Goal: Task Accomplishment & Management: Manage account settings

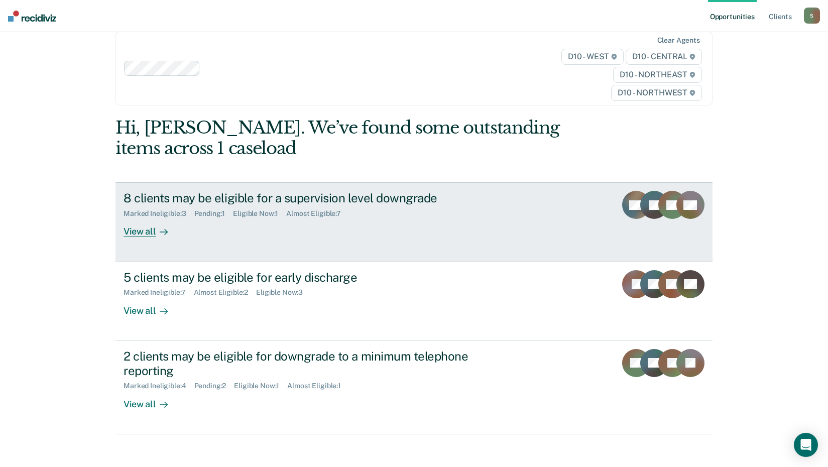
scroll to position [46, 0]
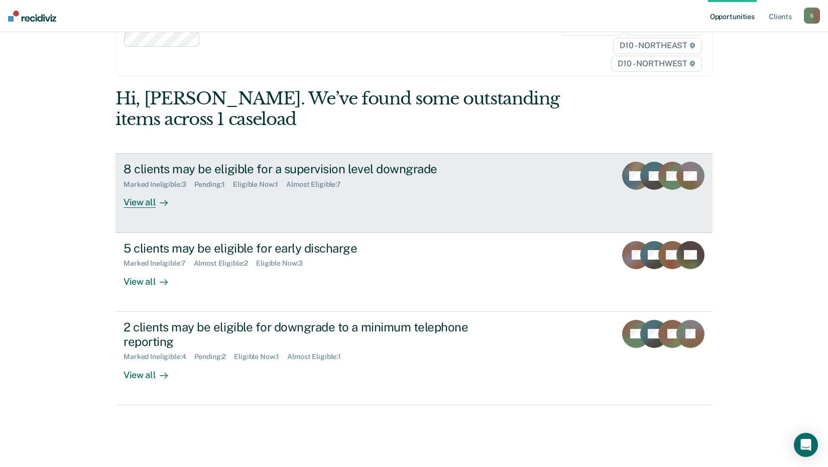
click at [257, 168] on div "8 clients may be eligible for a supervision level downgrade" at bounding box center [300, 169] width 352 height 15
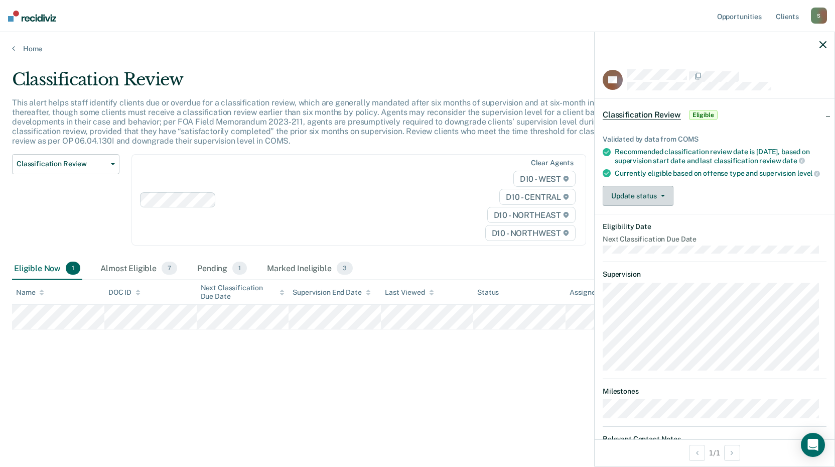
click at [640, 205] on button "Update status" at bounding box center [638, 196] width 71 height 20
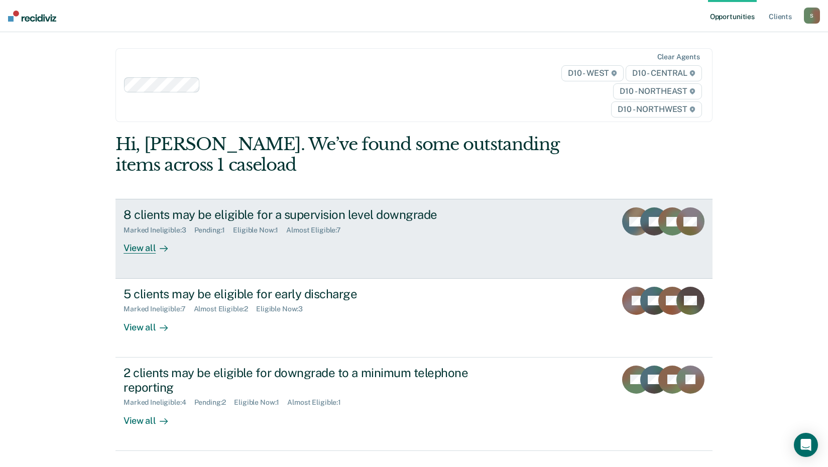
click at [135, 246] on div "View all" at bounding box center [152, 244] width 56 height 20
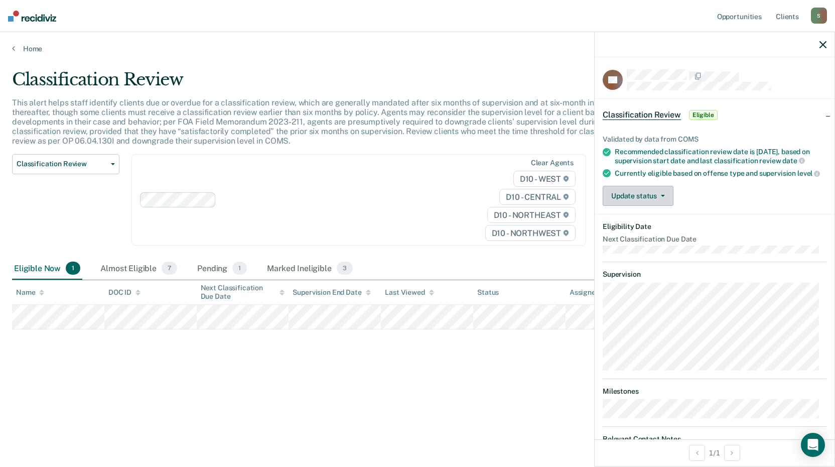
click at [655, 200] on button "Update status" at bounding box center [638, 196] width 71 height 20
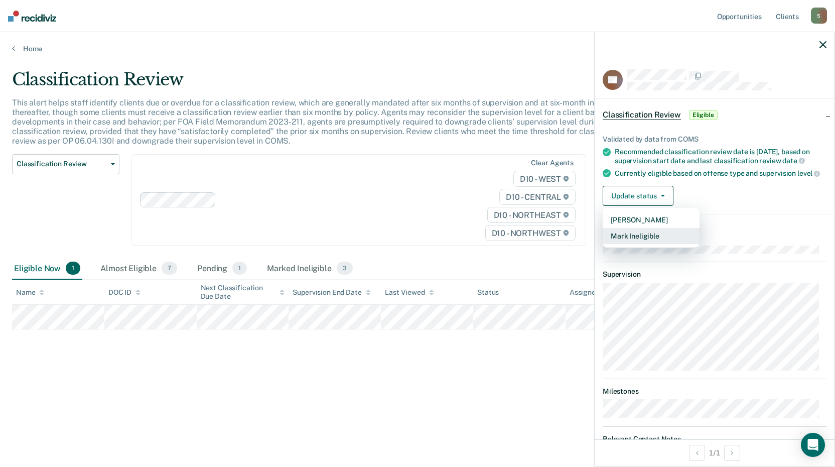
click at [636, 244] on button "Mark Ineligible" at bounding box center [651, 236] width 97 height 16
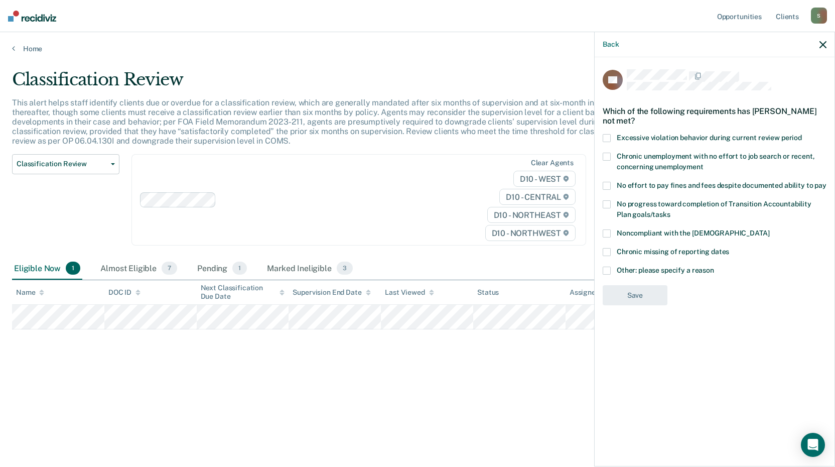
click at [607, 268] on span at bounding box center [607, 271] width 8 height 8
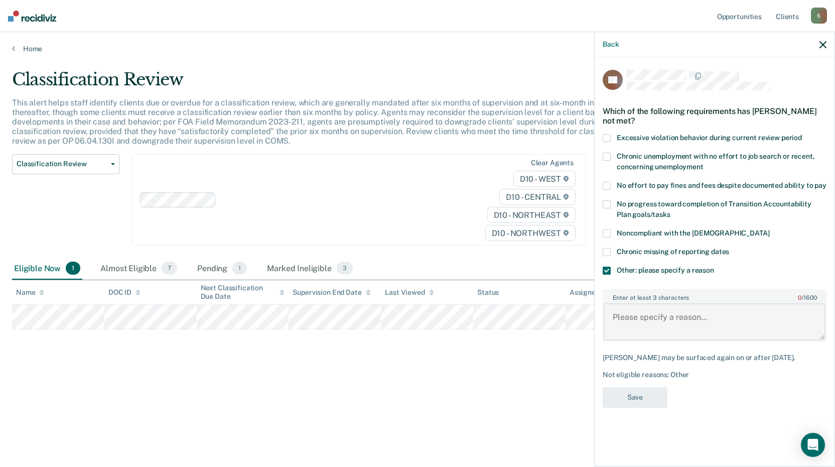
click at [656, 315] on textarea "Enter at least 3 characters 0 / 1600" at bounding box center [715, 321] width 222 height 37
type textarea "O"
type textarea "N"
type textarea "Judge will not allow"
click at [647, 397] on button "Save" at bounding box center [635, 397] width 65 height 21
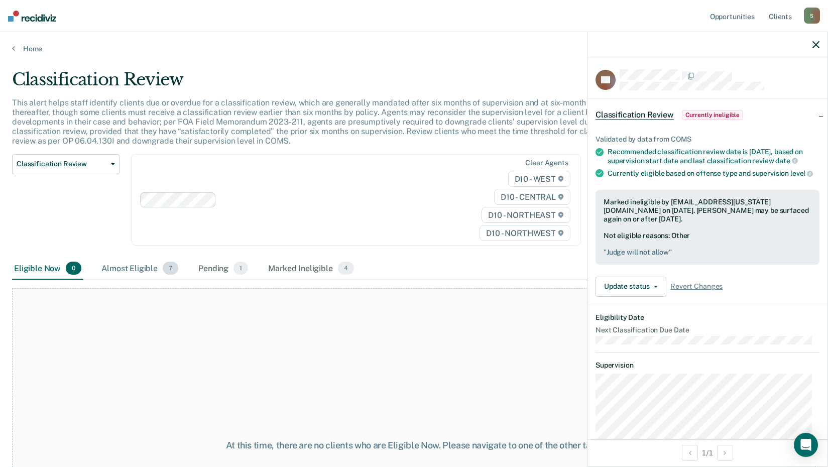
click at [145, 266] on div "Almost Eligible 7" at bounding box center [139, 269] width 81 height 22
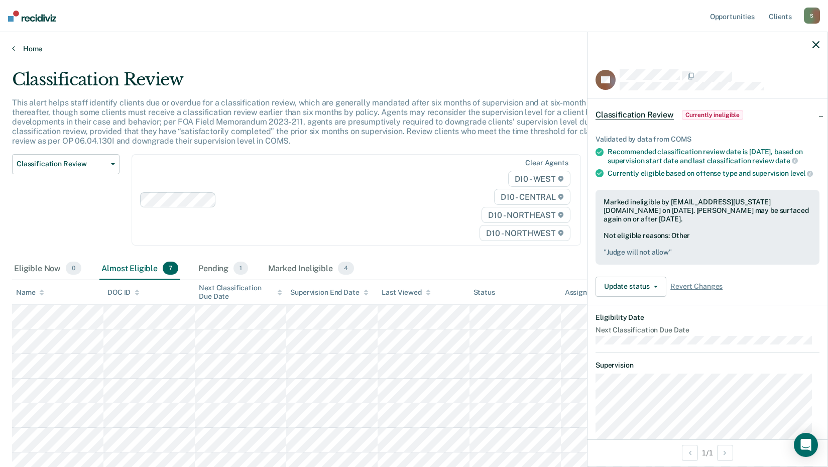
click at [14, 46] on icon at bounding box center [13, 48] width 3 height 8
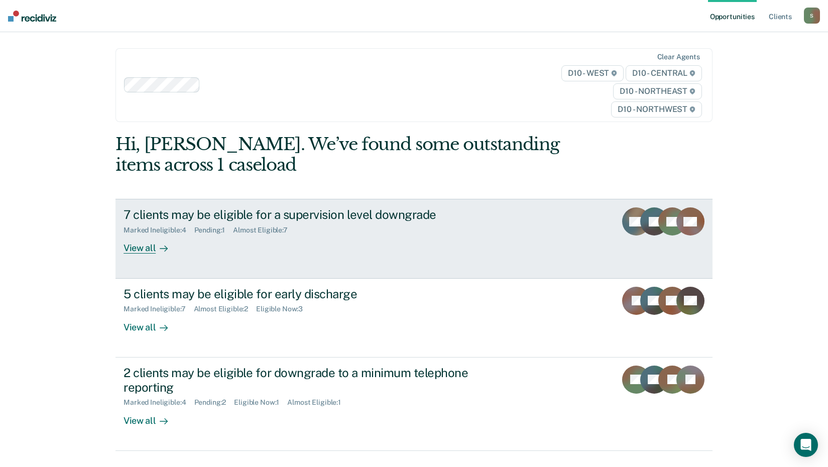
click at [144, 208] on div "7 clients may be eligible for a supervision level downgrade" at bounding box center [300, 214] width 352 height 15
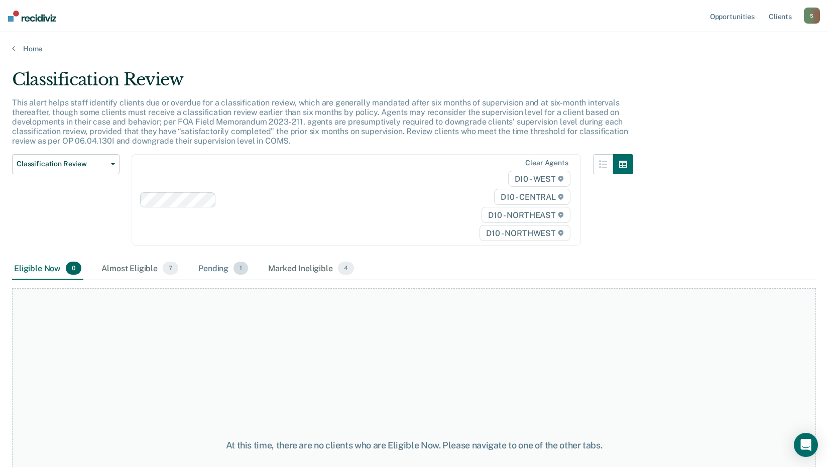
click at [208, 265] on div "Pending 1" at bounding box center [223, 269] width 54 height 22
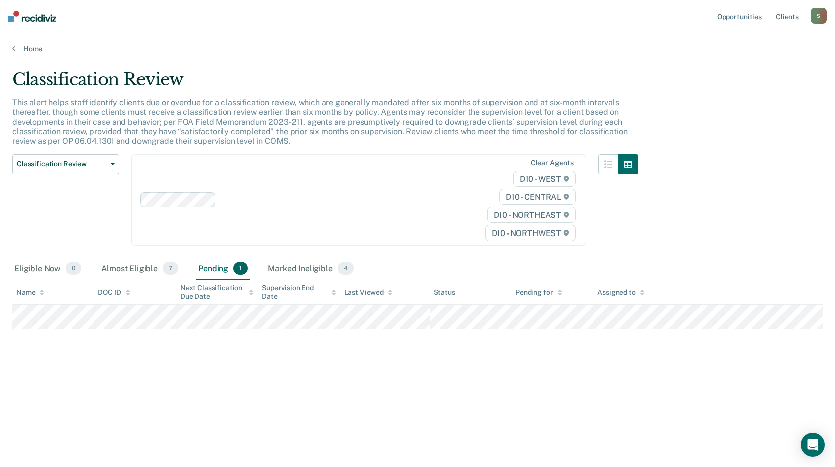
click at [12, 50] on div "Home" at bounding box center [417, 42] width 835 height 21
click at [11, 50] on div "Home" at bounding box center [417, 42] width 835 height 21
click at [20, 50] on link "Home" at bounding box center [417, 48] width 811 height 9
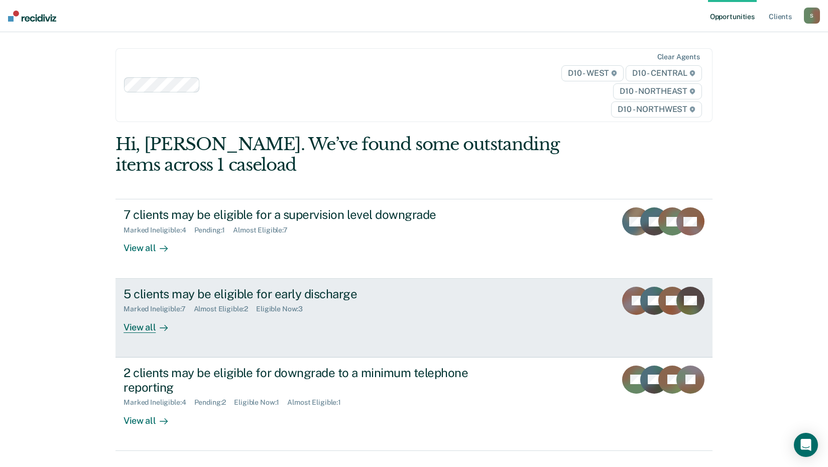
click at [168, 294] on div "5 clients may be eligible for early discharge" at bounding box center [300, 294] width 352 height 15
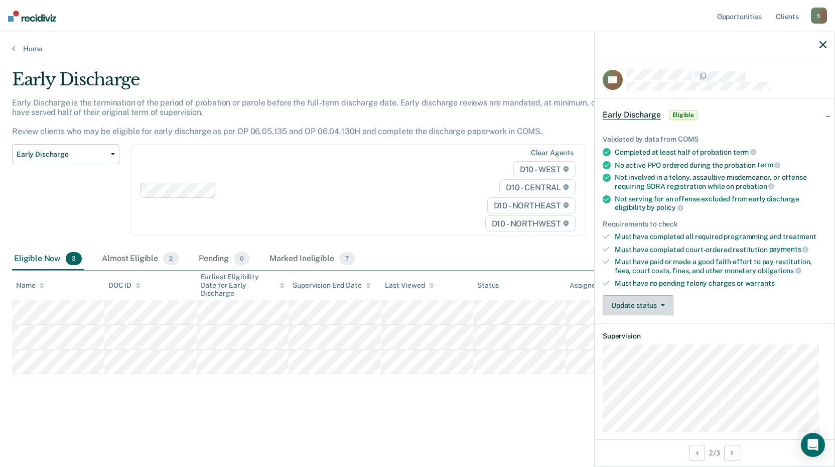
click at [659, 307] on button "Update status" at bounding box center [638, 305] width 71 height 20
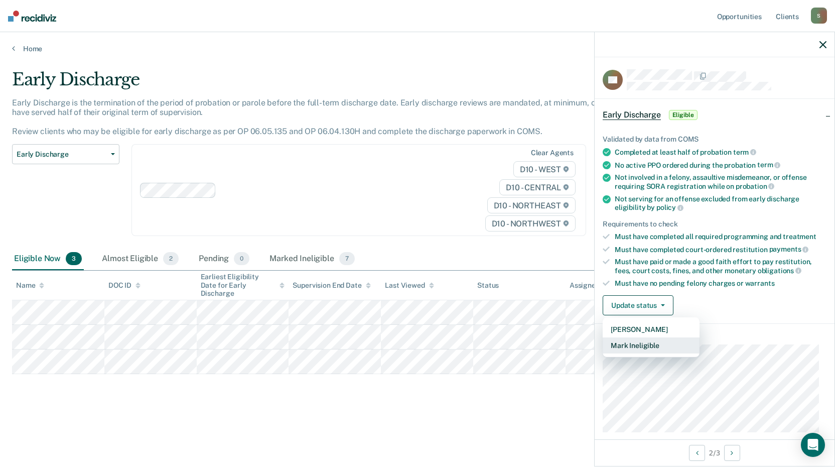
click at [632, 342] on button "Mark Ineligible" at bounding box center [651, 345] width 97 height 16
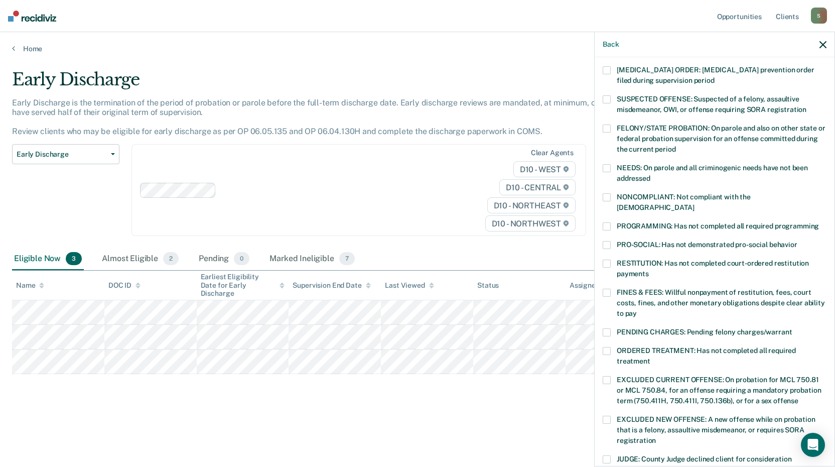
scroll to position [50, 0]
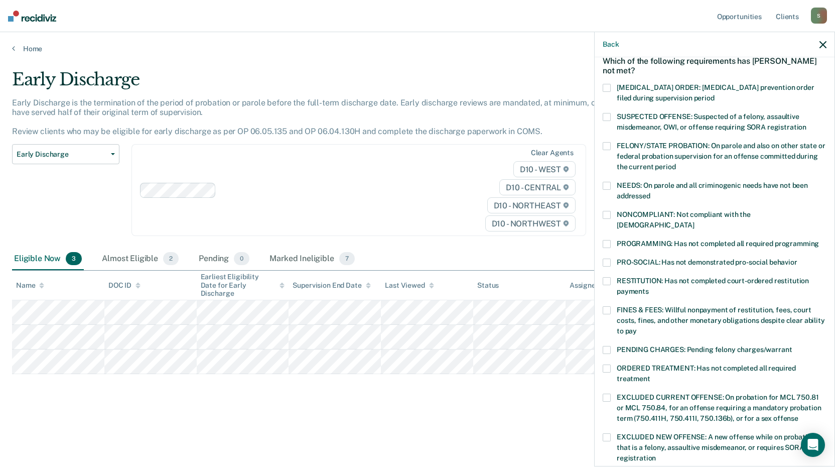
click at [609, 212] on span at bounding box center [607, 215] width 8 height 8
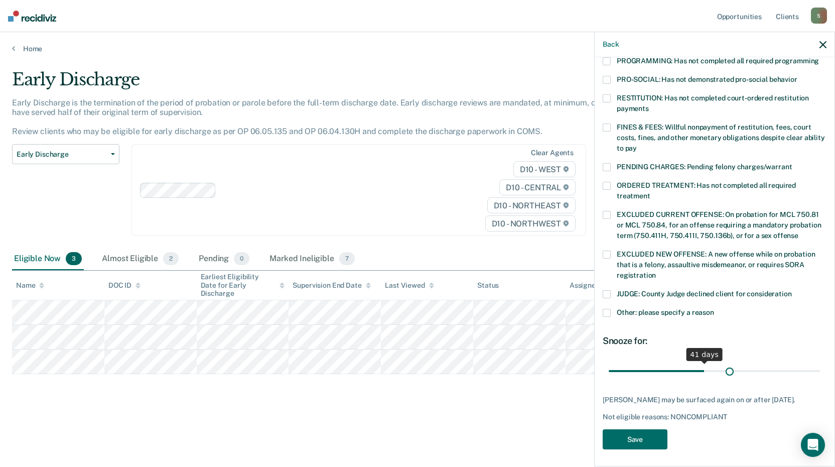
scroll to position [233, 0]
drag, startPoint x: 675, startPoint y: 358, endPoint x: 744, endPoint y: 358, distance: 68.3
type input "60"
click at [744, 362] on input "range" at bounding box center [715, 371] width 212 height 18
click at [652, 429] on button "Save" at bounding box center [635, 439] width 65 height 21
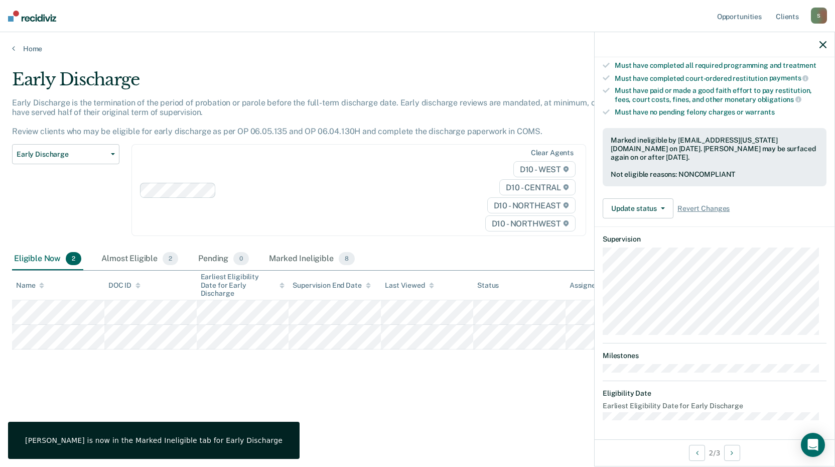
scroll to position [97, 0]
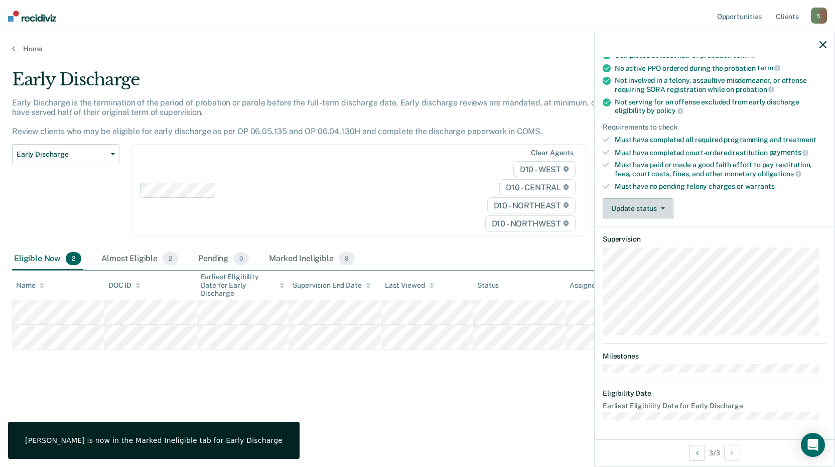
click at [663, 202] on button "Update status" at bounding box center [638, 208] width 71 height 20
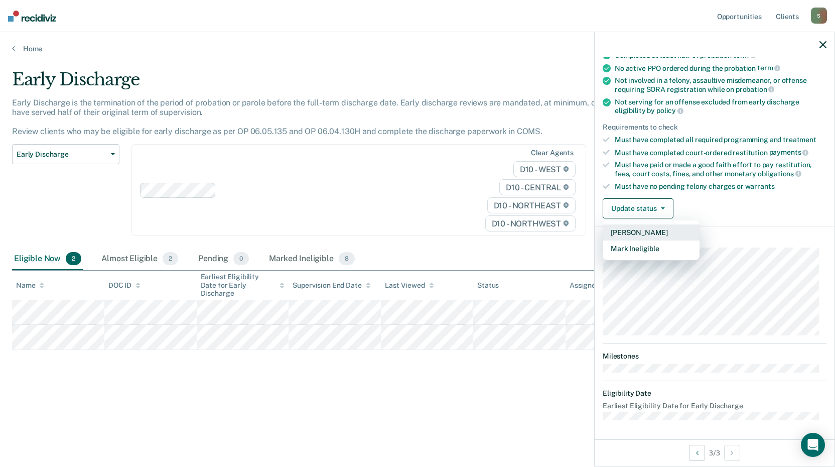
click at [653, 230] on button "[PERSON_NAME]" at bounding box center [651, 232] width 97 height 16
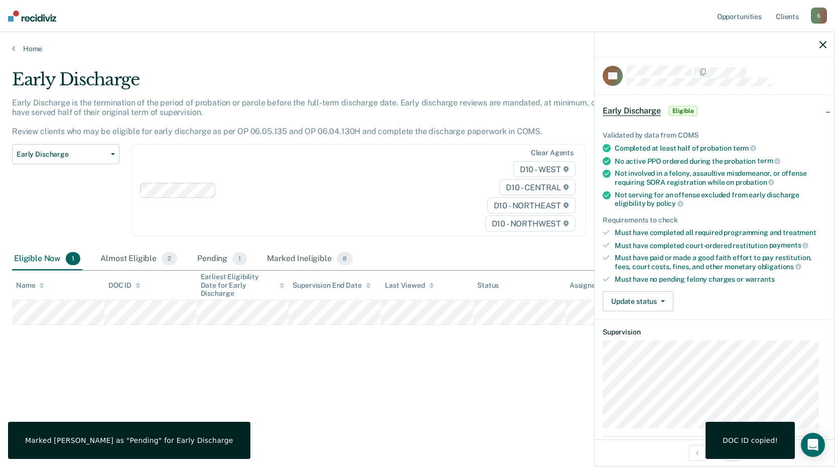
scroll to position [0, 0]
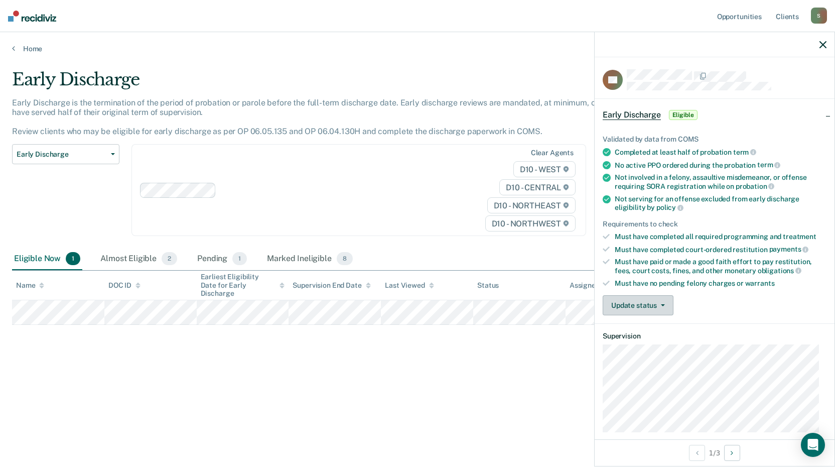
click at [653, 302] on button "Update status" at bounding box center [638, 305] width 71 height 20
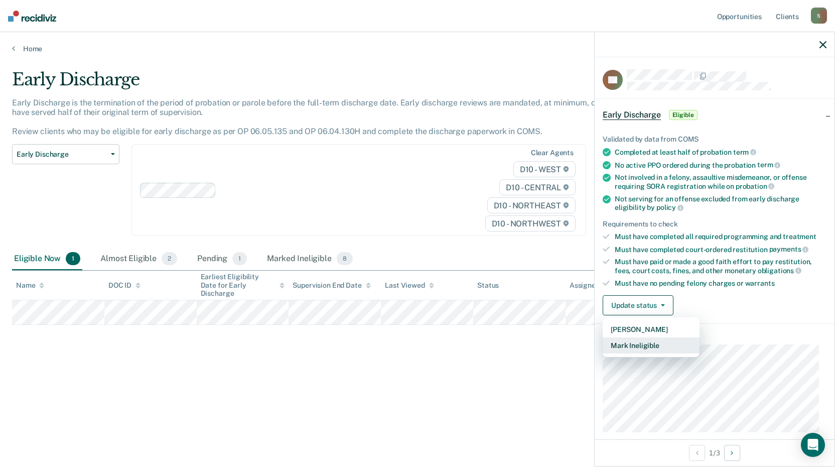
click at [637, 345] on button "Mark Ineligible" at bounding box center [651, 345] width 97 height 16
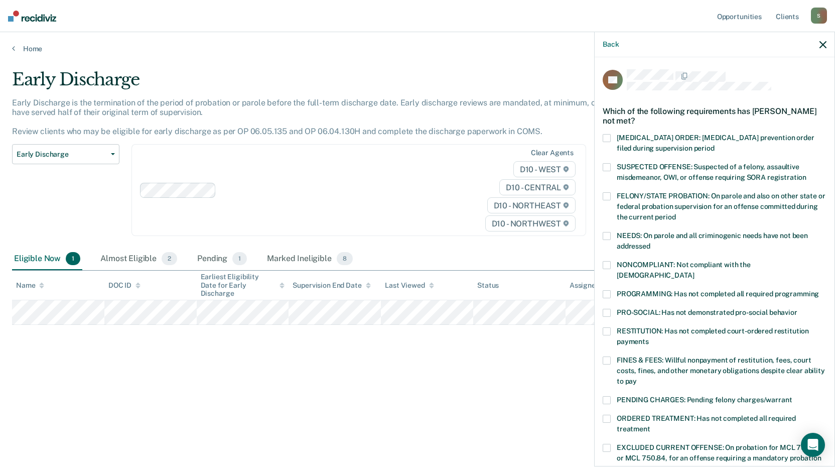
click at [607, 262] on span at bounding box center [607, 265] width 8 height 8
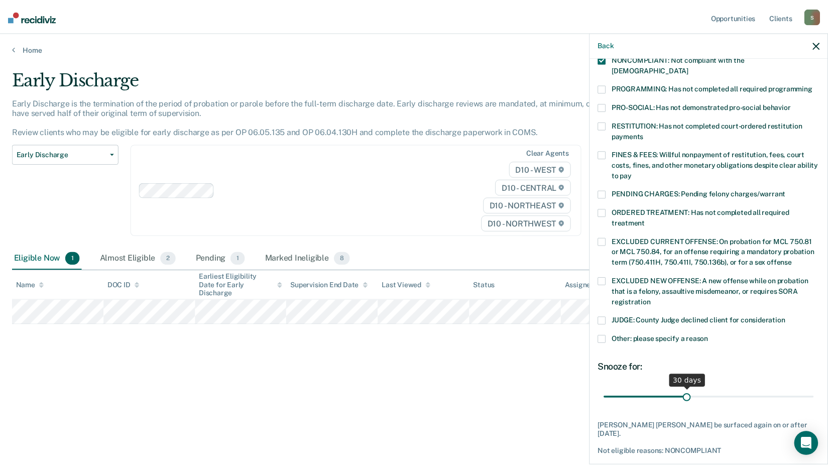
scroll to position [224, 0]
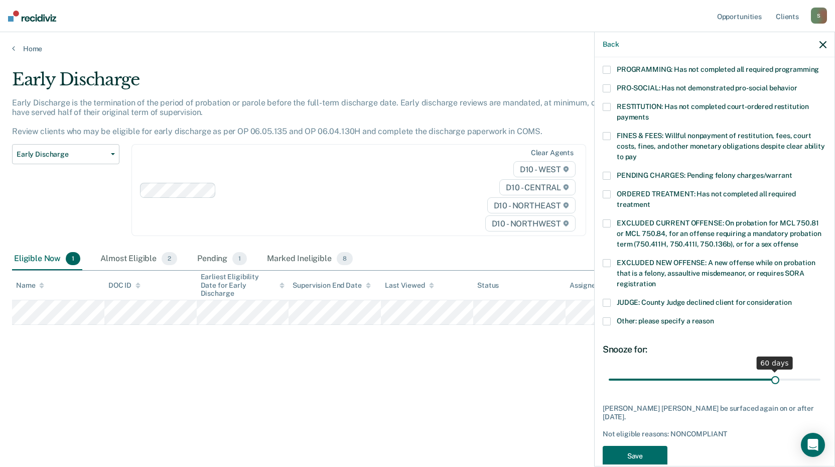
drag, startPoint x: 689, startPoint y: 366, endPoint x: 769, endPoint y: 364, distance: 79.9
type input "60"
click at [769, 371] on input "range" at bounding box center [715, 380] width 212 height 18
click at [659, 446] on button "Save" at bounding box center [635, 456] width 65 height 21
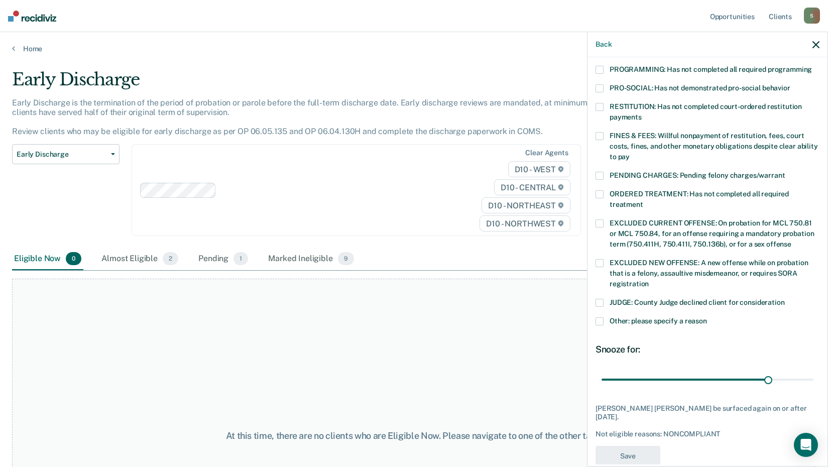
scroll to position [182, 0]
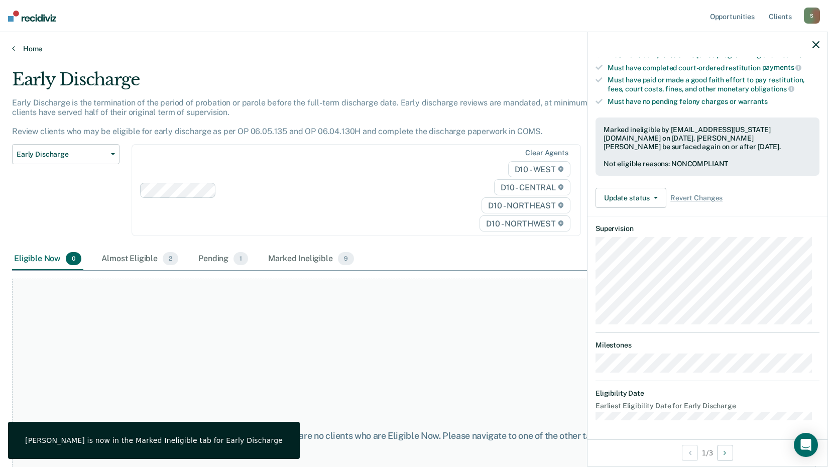
click at [13, 47] on icon at bounding box center [13, 48] width 3 height 8
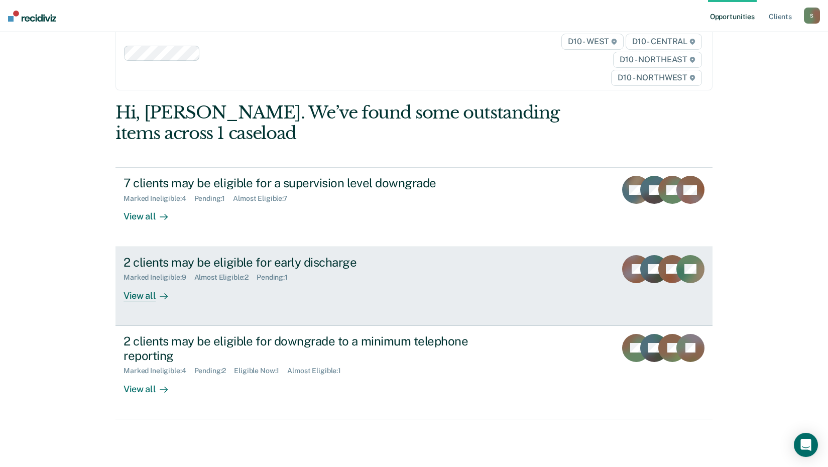
scroll to position [46, 0]
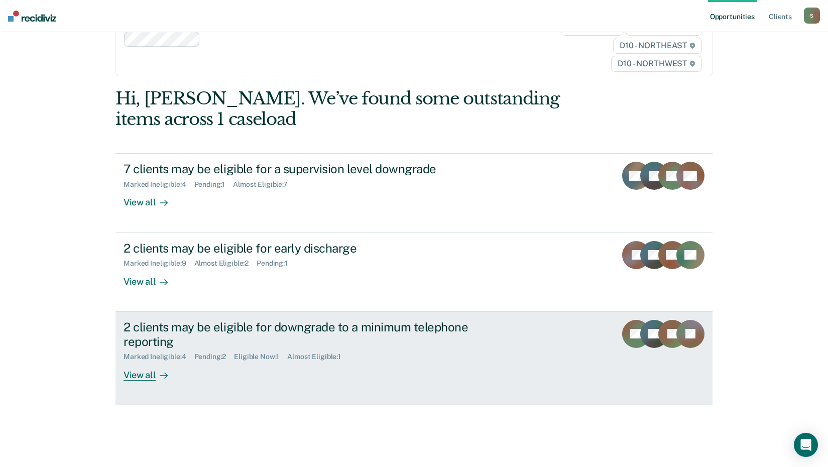
click at [209, 331] on div "2 clients may be eligible for downgrade to a minimum telephone reporting" at bounding box center [300, 334] width 352 height 29
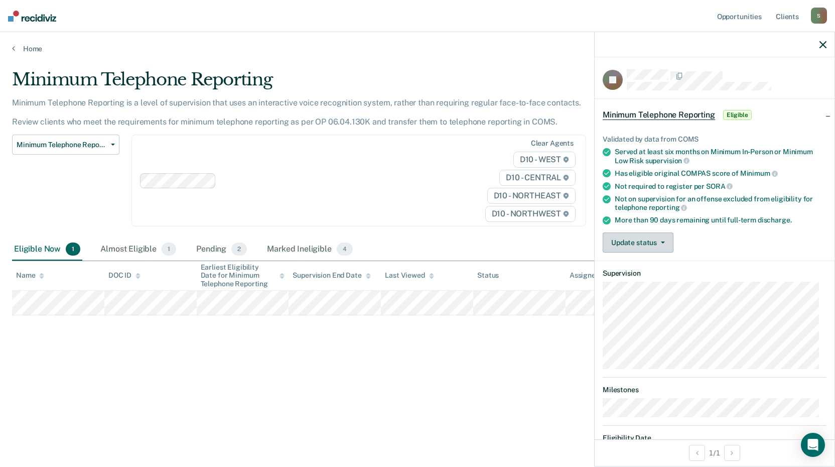
click at [626, 244] on button "Update status" at bounding box center [638, 242] width 71 height 20
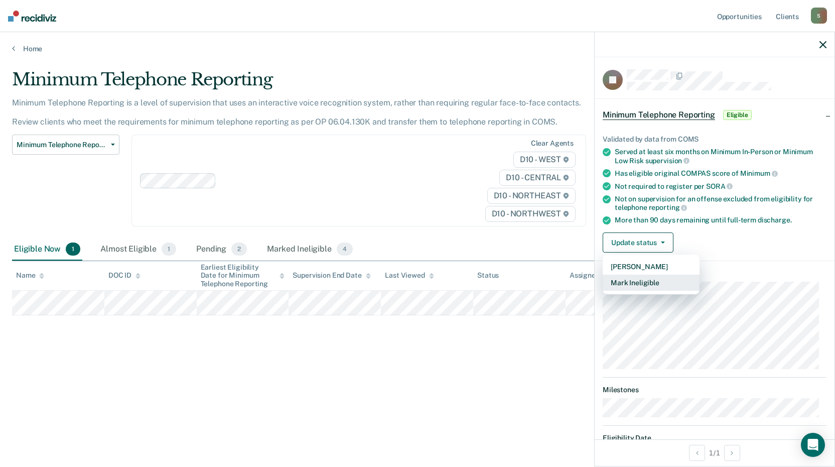
click at [635, 283] on button "Mark Ineligible" at bounding box center [651, 283] width 97 height 16
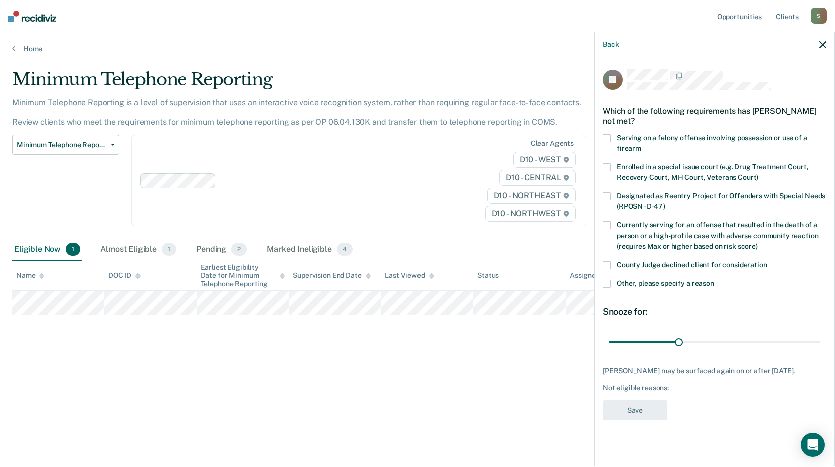
click at [610, 280] on span at bounding box center [607, 284] width 8 height 8
click at [610, 270] on label "County Judge declined client for consideration" at bounding box center [715, 266] width 224 height 11
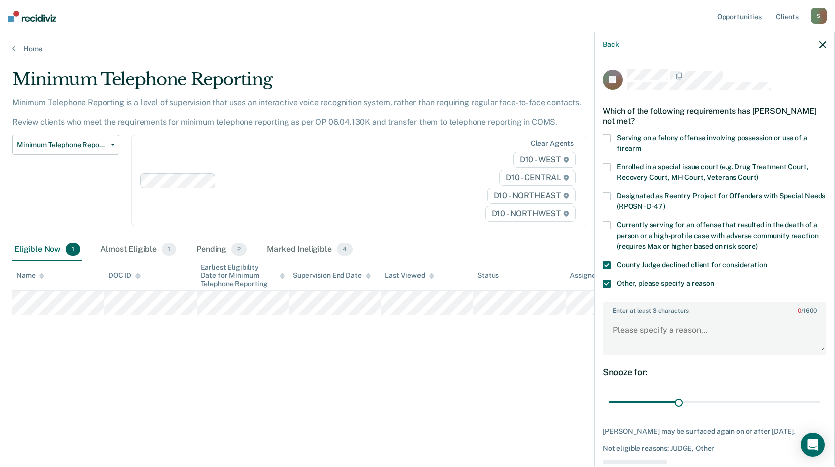
click at [610, 277] on div "County Judge declined client for consideration" at bounding box center [715, 270] width 224 height 19
click at [606, 282] on span at bounding box center [607, 284] width 8 height 8
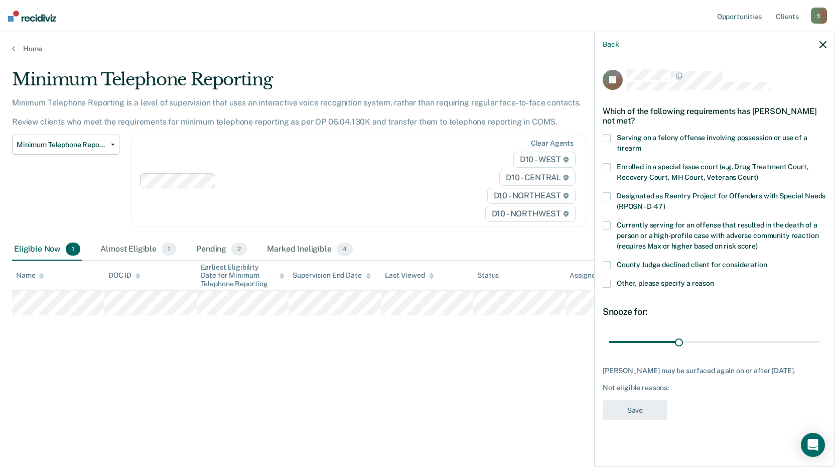
click at [608, 261] on span at bounding box center [607, 265] width 8 height 8
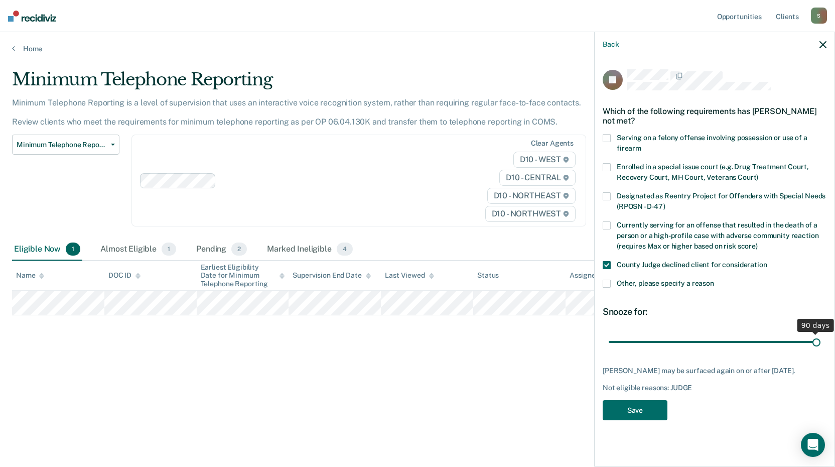
drag, startPoint x: 678, startPoint y: 330, endPoint x: 823, endPoint y: 328, distance: 145.1
type input "90"
click at [821, 333] on input "range" at bounding box center [715, 342] width 212 height 18
click at [654, 400] on button "Save" at bounding box center [635, 410] width 65 height 21
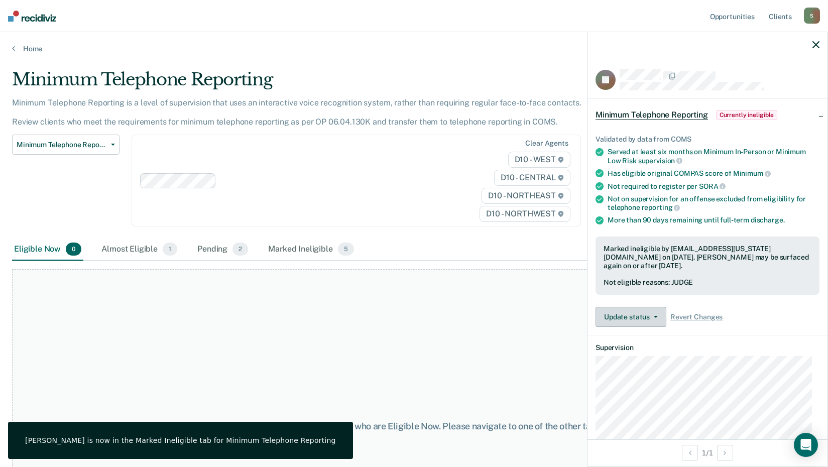
click at [654, 316] on icon "button" at bounding box center [656, 317] width 4 height 2
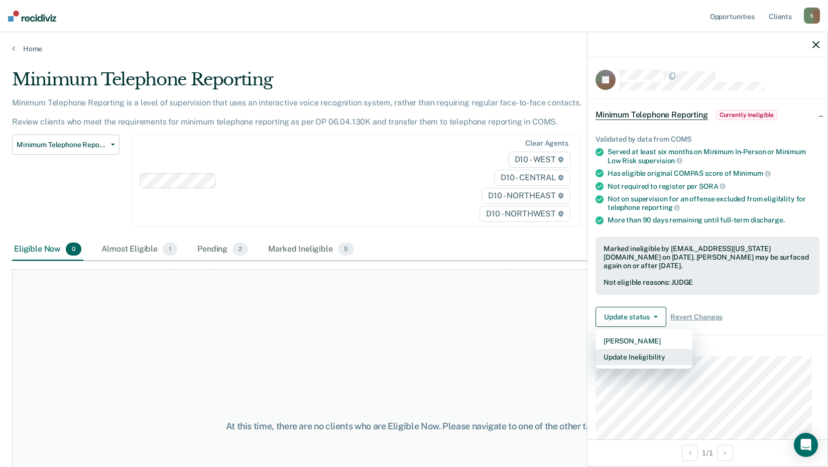
click at [642, 355] on button "Update Ineligibility" at bounding box center [643, 357] width 97 height 16
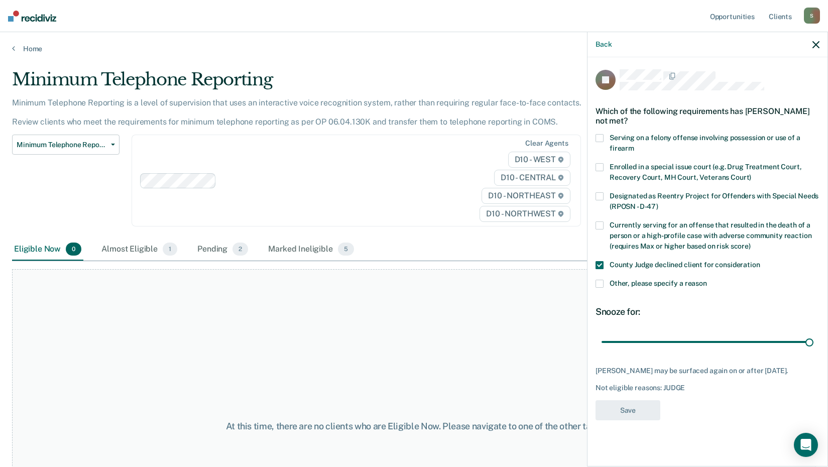
click at [599, 261] on span at bounding box center [599, 265] width 8 height 8
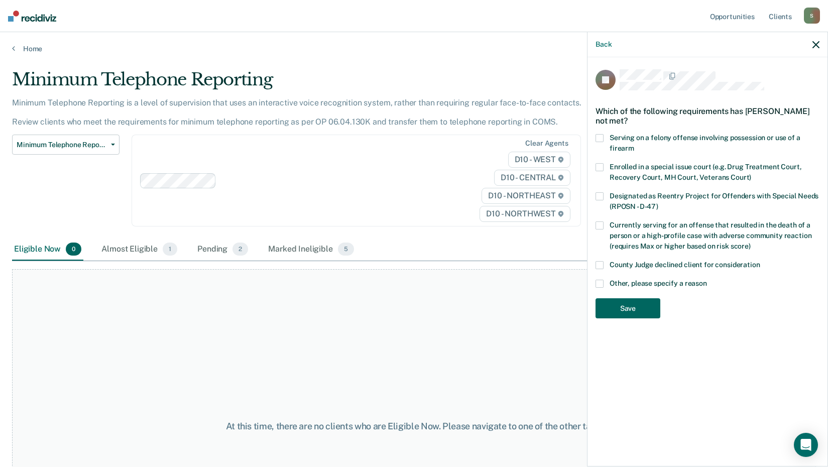
click at [643, 298] on button "Save" at bounding box center [627, 308] width 65 height 21
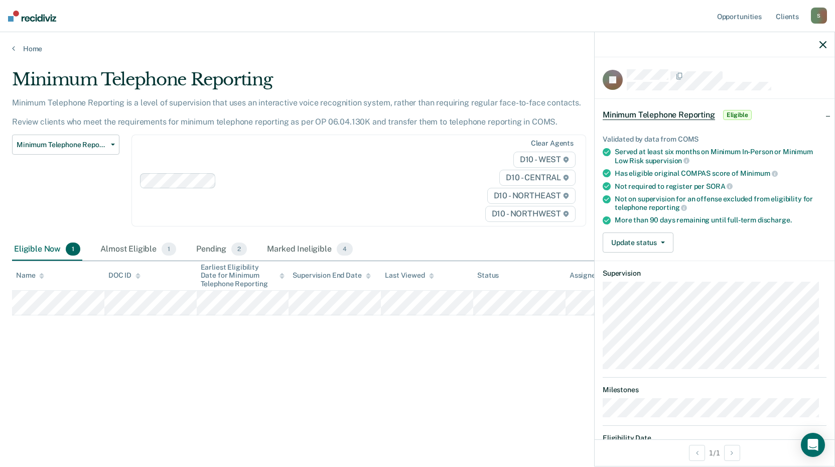
scroll to position [45, 0]
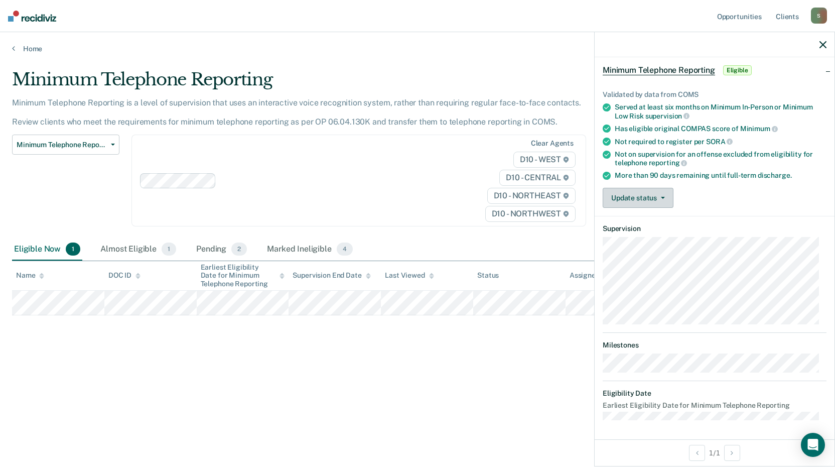
click at [655, 195] on button "Update status" at bounding box center [638, 198] width 71 height 20
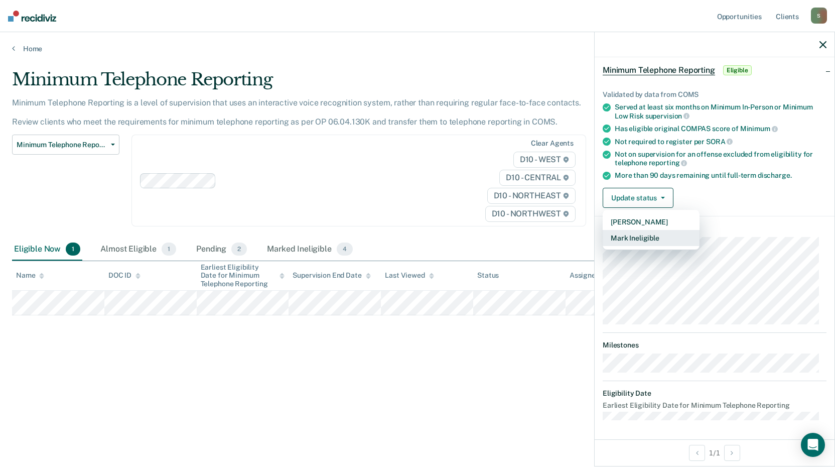
click at [647, 237] on button "Mark Ineligible" at bounding box center [651, 238] width 97 height 16
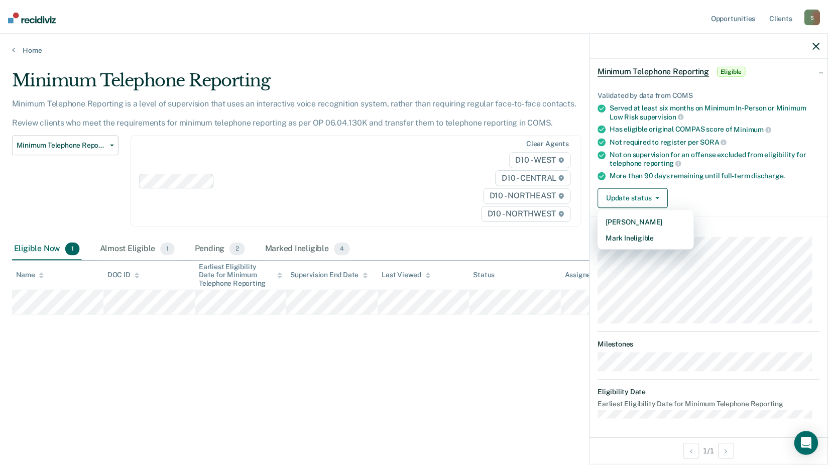
scroll to position [0, 0]
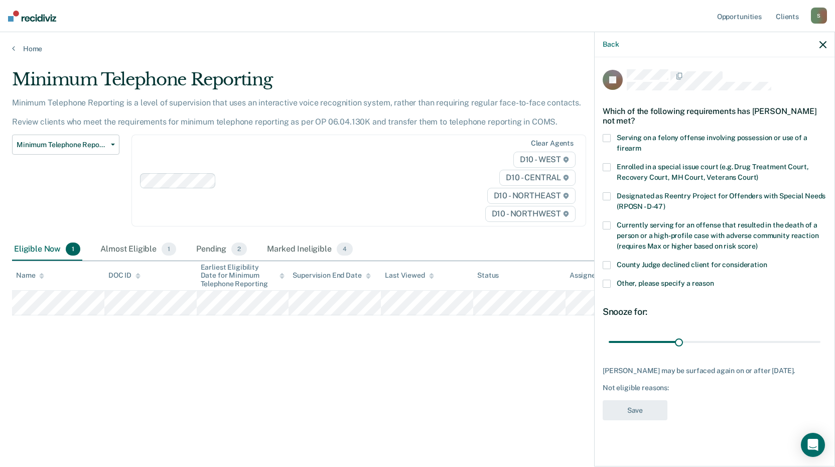
click at [824, 42] on icon "button" at bounding box center [823, 44] width 7 height 7
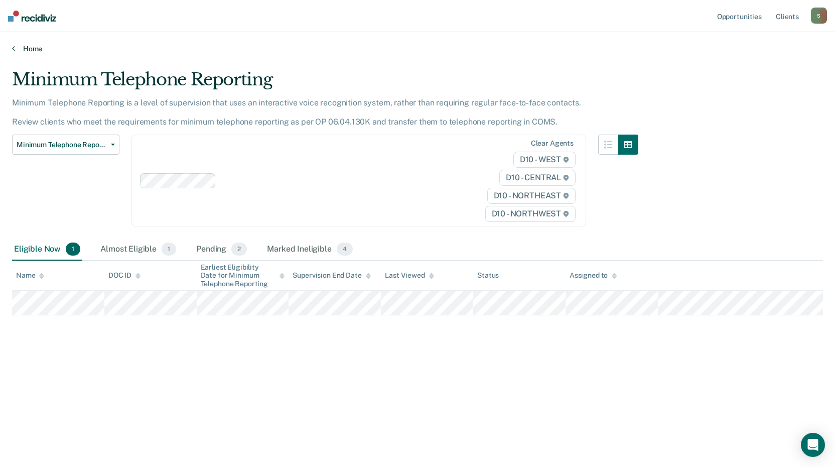
click at [22, 49] on link "Home" at bounding box center [417, 48] width 811 height 9
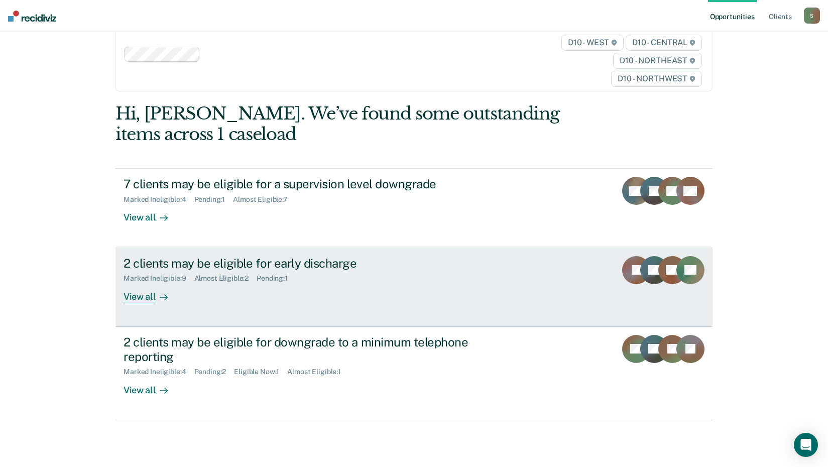
scroll to position [46, 0]
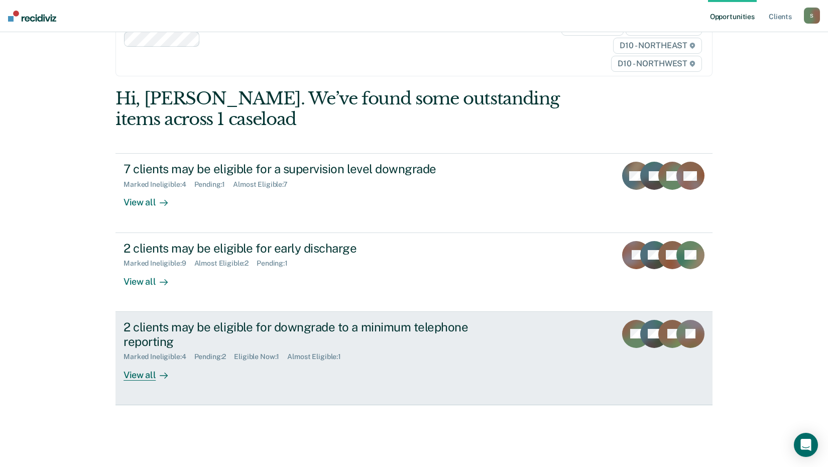
click at [297, 355] on div "Almost Eligible : 1" at bounding box center [318, 356] width 62 height 9
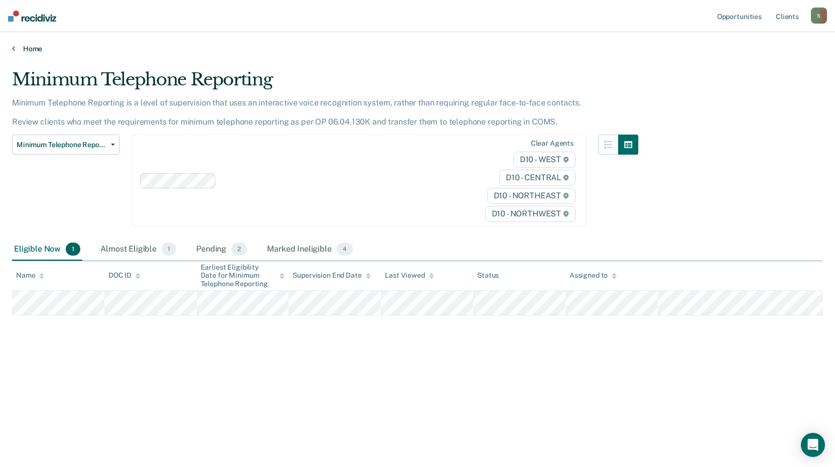
click at [14, 49] on icon at bounding box center [13, 48] width 3 height 8
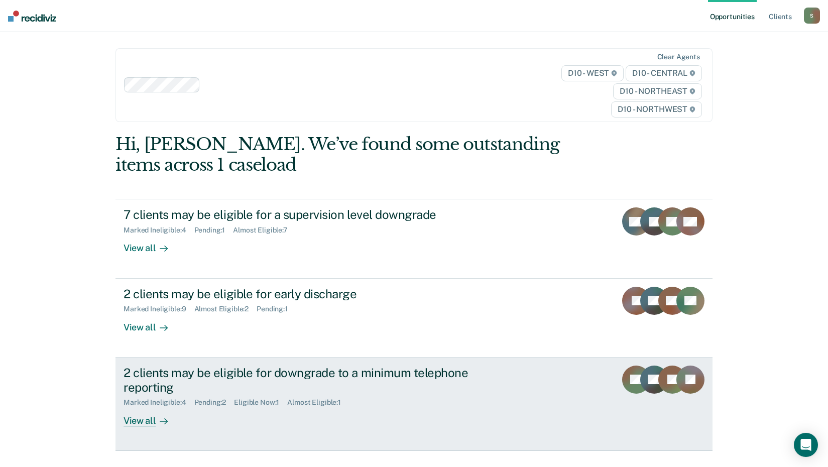
scroll to position [46, 0]
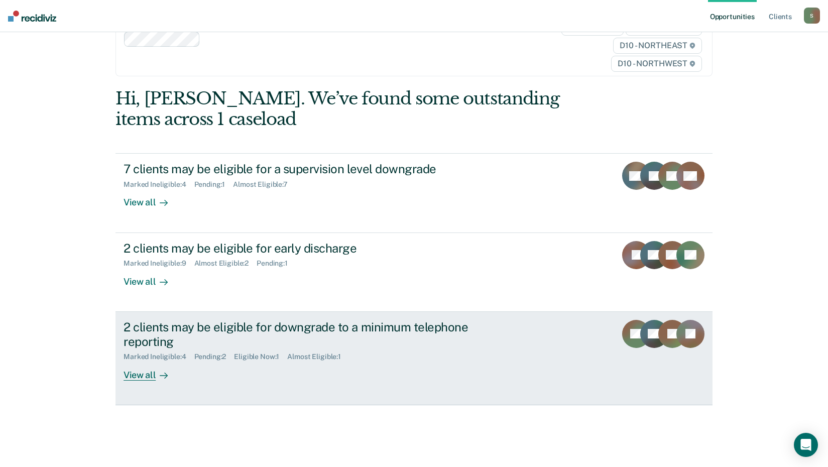
click at [142, 334] on div "2 clients may be eligible for downgrade to a minimum telephone reporting" at bounding box center [300, 334] width 352 height 29
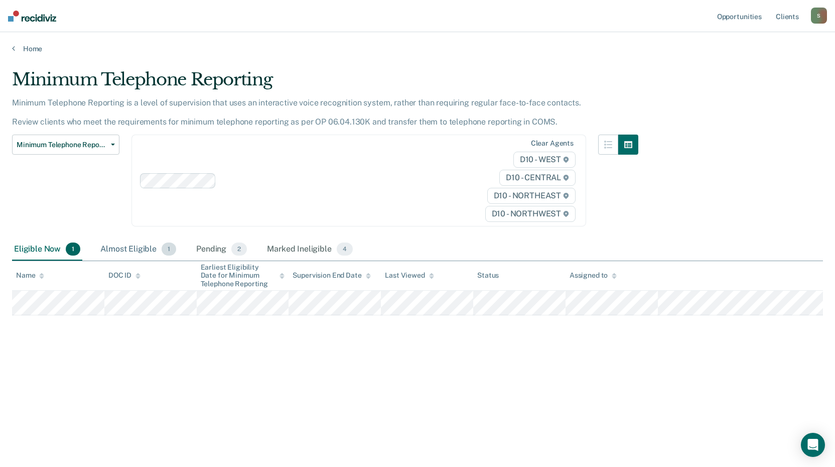
click at [133, 250] on div "Almost Eligible 1" at bounding box center [138, 249] width 80 height 22
click at [212, 248] on div "Pending 2" at bounding box center [221, 249] width 55 height 22
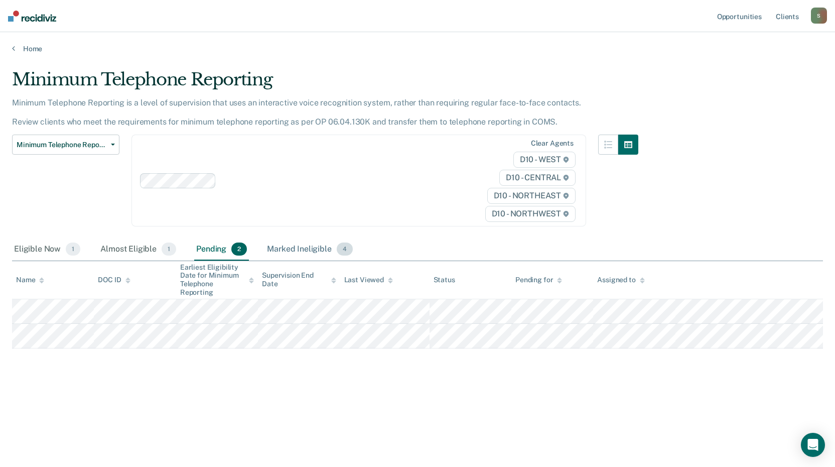
click at [282, 249] on div "Marked Ineligible 4" at bounding box center [310, 249] width 90 height 22
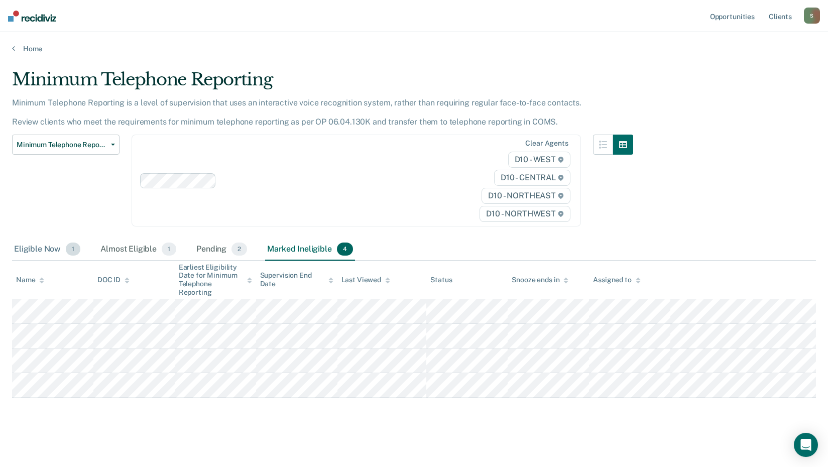
click at [38, 247] on div "Eligible Now 1" at bounding box center [47, 249] width 70 height 22
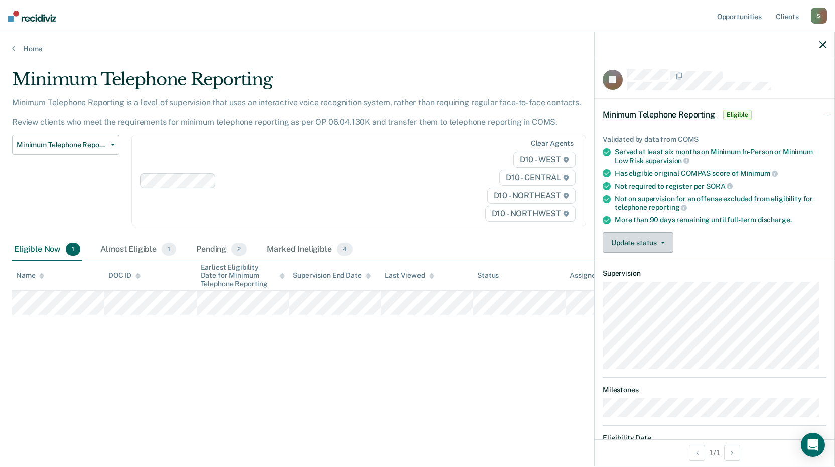
click at [660, 238] on button "Update status" at bounding box center [638, 242] width 71 height 20
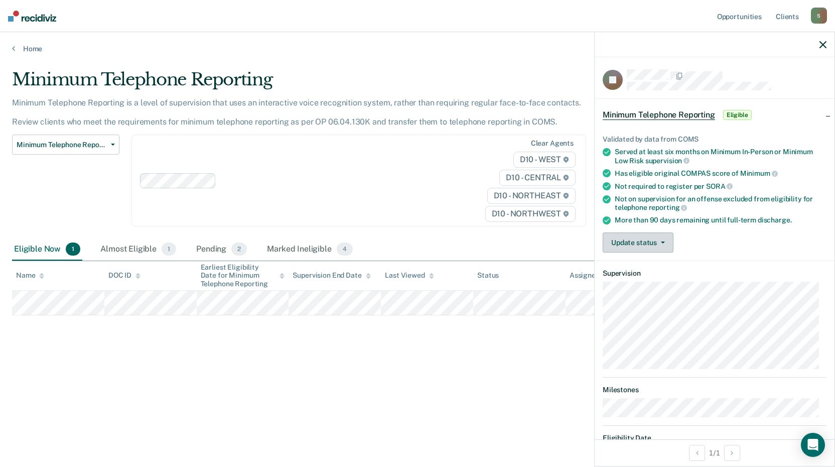
click at [660, 238] on button "Update status" at bounding box center [638, 242] width 71 height 20
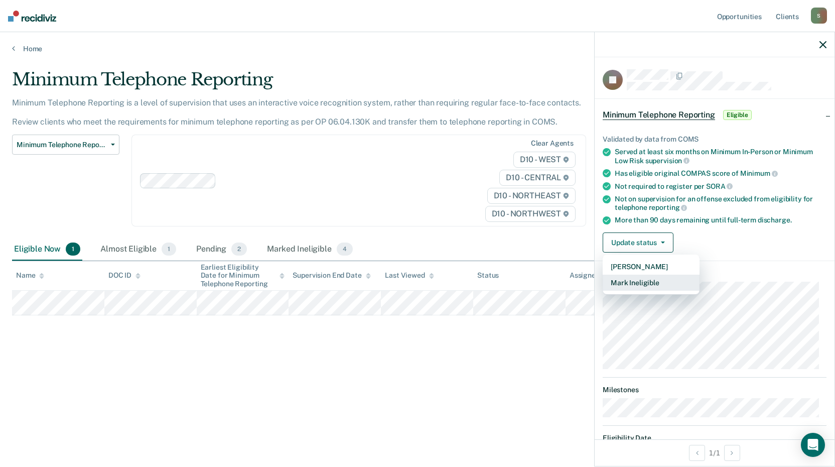
click at [649, 278] on button "Mark Ineligible" at bounding box center [651, 283] width 97 height 16
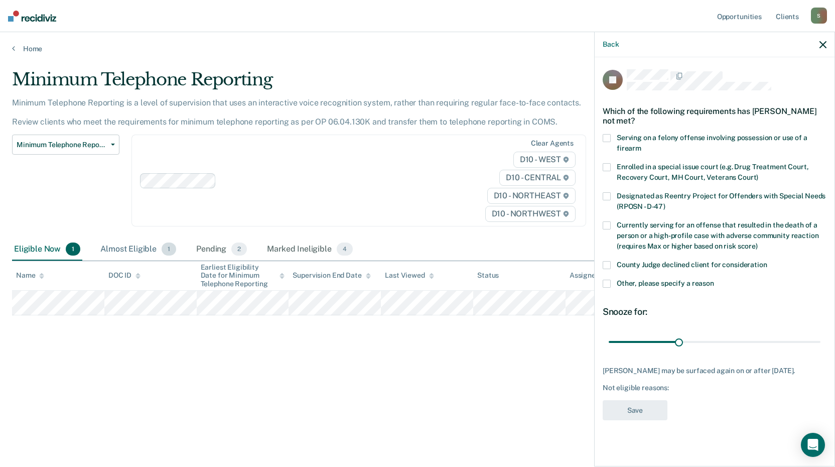
click at [129, 251] on div "Almost Eligible 1" at bounding box center [138, 249] width 80 height 22
click at [21, 251] on div "Eligible Now 1" at bounding box center [47, 249] width 70 height 22
click at [128, 250] on div "Almost Eligible 1" at bounding box center [138, 249] width 80 height 22
click at [42, 254] on div "Eligible Now 1" at bounding box center [47, 249] width 70 height 22
click at [216, 256] on div "Pending 2" at bounding box center [221, 249] width 55 height 22
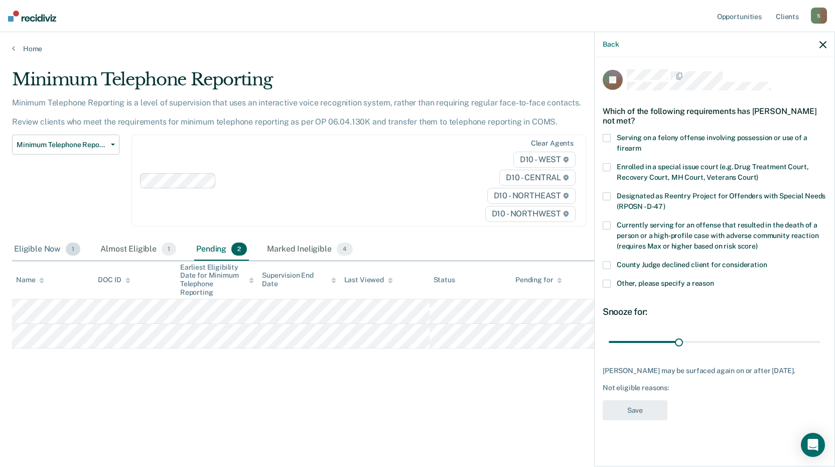
click at [24, 246] on div "Eligible Now 1" at bounding box center [47, 249] width 70 height 22
